Goal: Transaction & Acquisition: Subscribe to service/newsletter

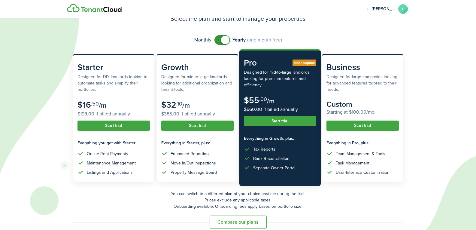
scroll to position [40, 0]
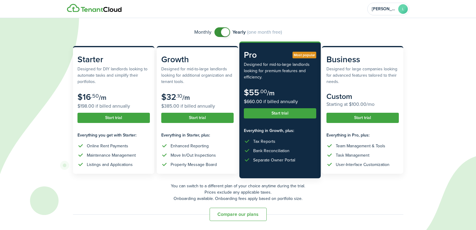
click at [223, 29] on span at bounding box center [225, 32] width 8 height 8
click at [219, 34] on span at bounding box center [219, 32] width 8 height 8
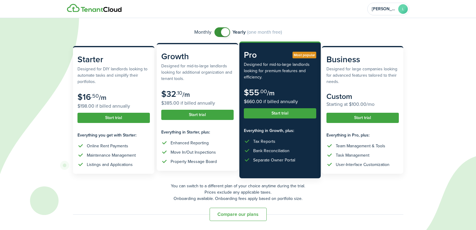
click at [207, 114] on button "Start trial" at bounding box center [197, 115] width 72 height 10
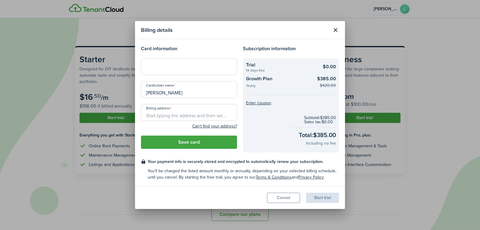
click at [284, 200] on button "Cancel" at bounding box center [283, 197] width 33 height 10
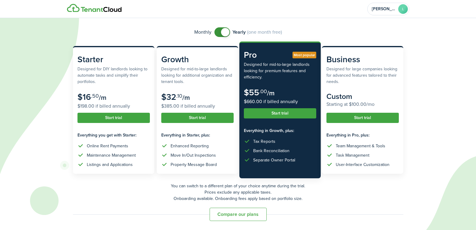
click at [225, 36] on span at bounding box center [225, 32] width 8 height 8
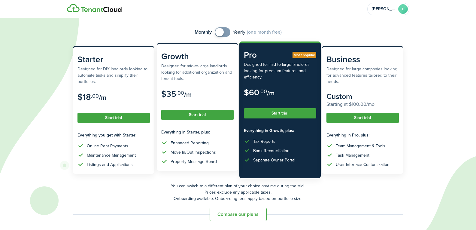
click at [187, 116] on button "Start trial" at bounding box center [197, 115] width 72 height 10
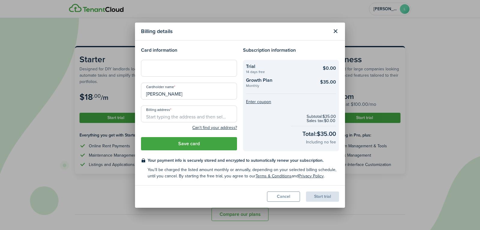
click at [335, 29] on button "Close modal" at bounding box center [336, 31] width 10 height 10
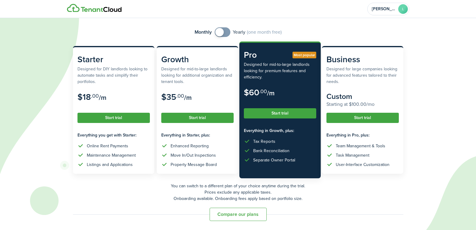
checkbox input "true"
click at [216, 33] on span at bounding box center [219, 32] width 8 height 8
